Goal: Task Accomplishment & Management: Complete application form

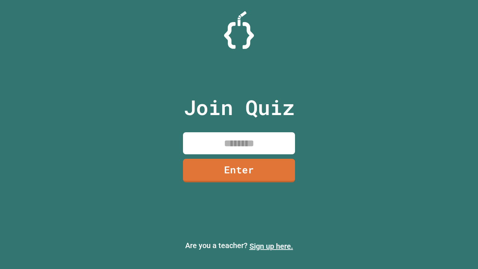
click at [271, 246] on link "Sign up here." at bounding box center [272, 246] width 44 height 9
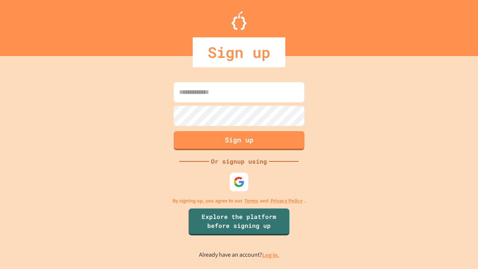
click at [271, 255] on link "Log in." at bounding box center [270, 255] width 17 height 8
